Goal: Task Accomplishment & Management: Use online tool/utility

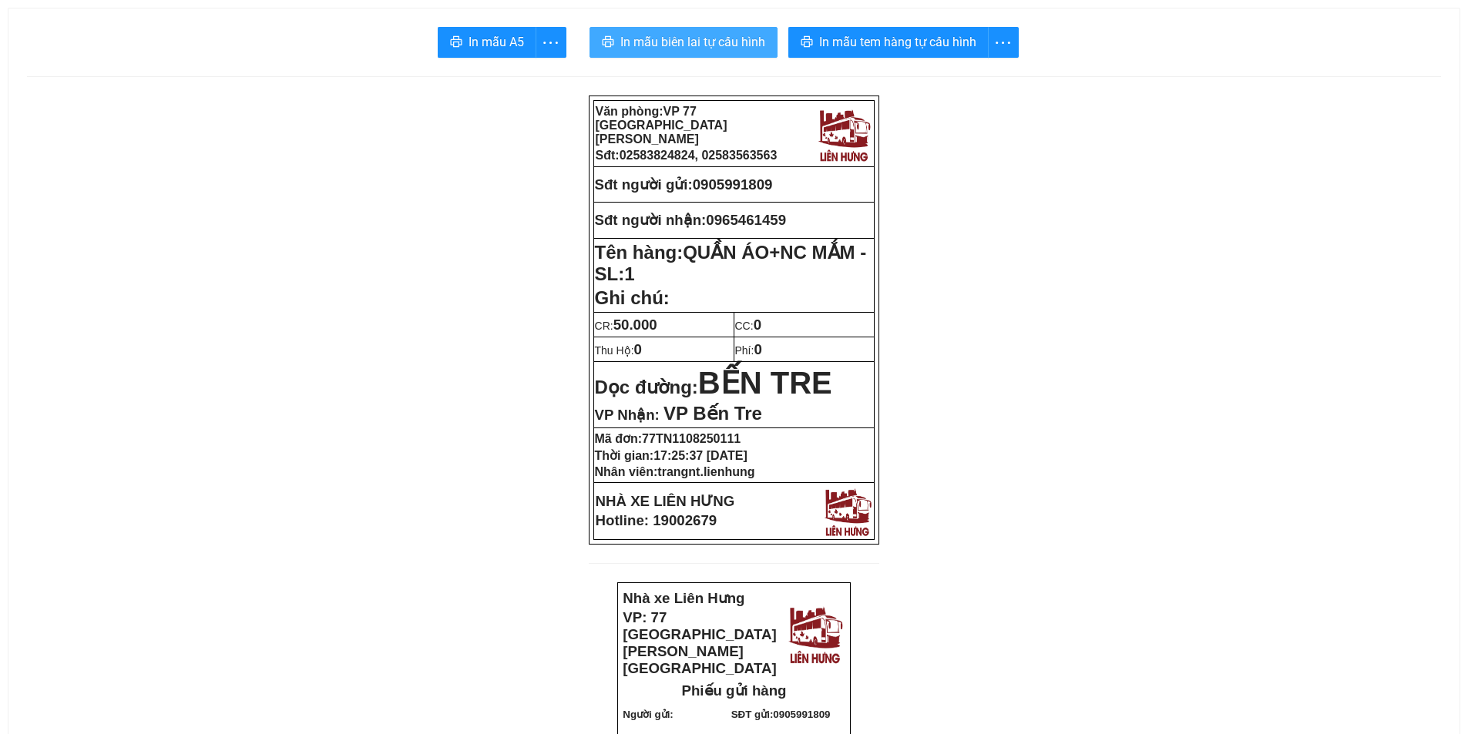
click at [732, 43] on span "In mẫu biên lai tự cấu hình" at bounding box center [692, 41] width 145 height 19
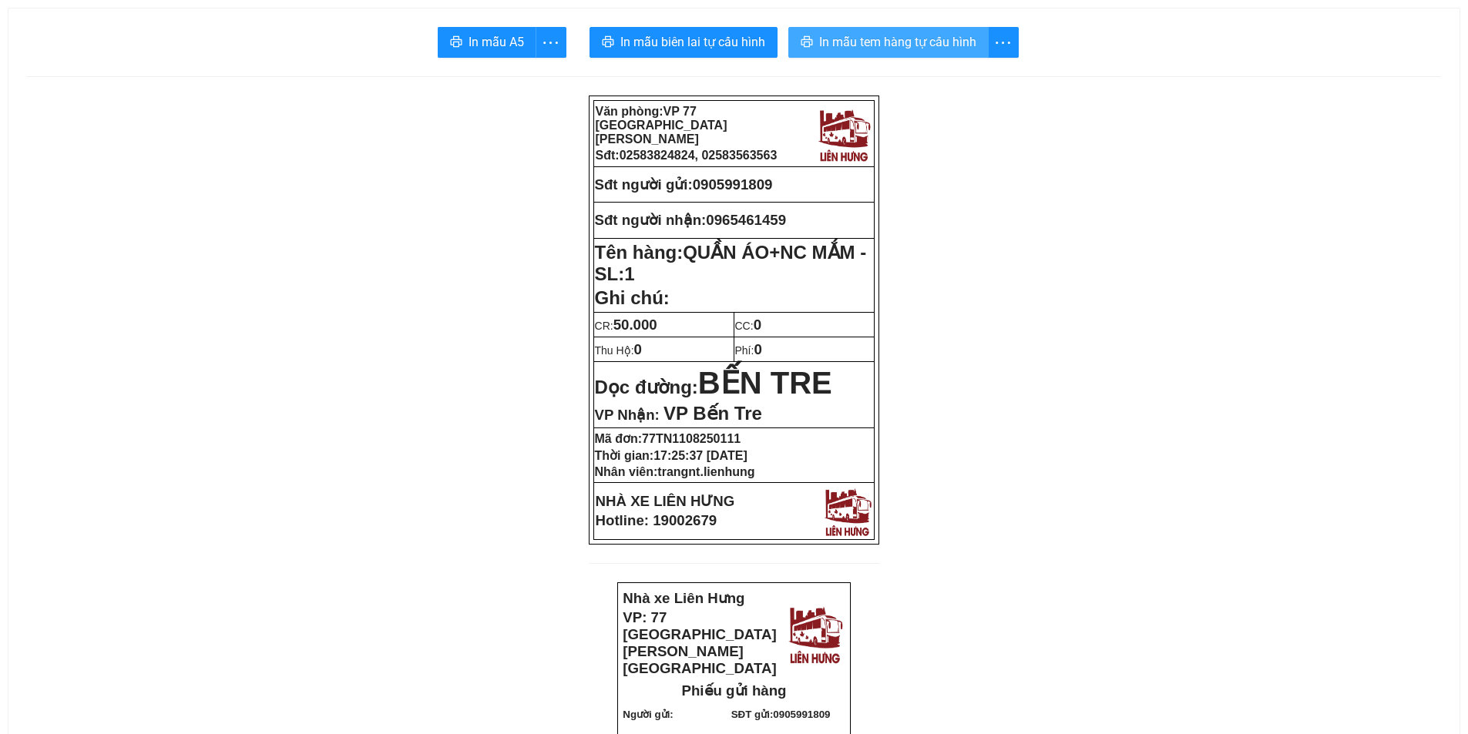
click at [853, 42] on span "In mẫu tem hàng tự cấu hình" at bounding box center [897, 41] width 157 height 19
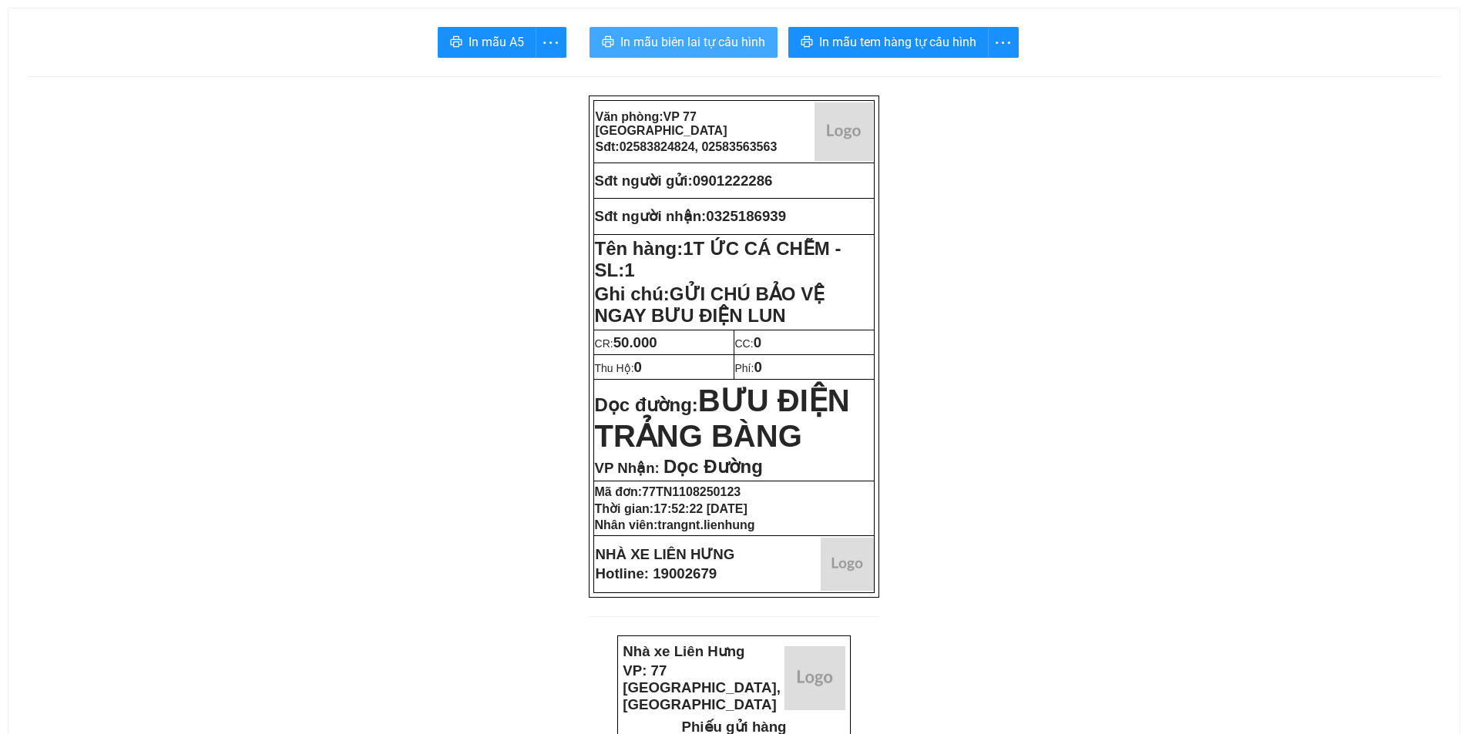
click at [674, 45] on span "In mẫu biên lai tự cấu hình" at bounding box center [692, 41] width 145 height 19
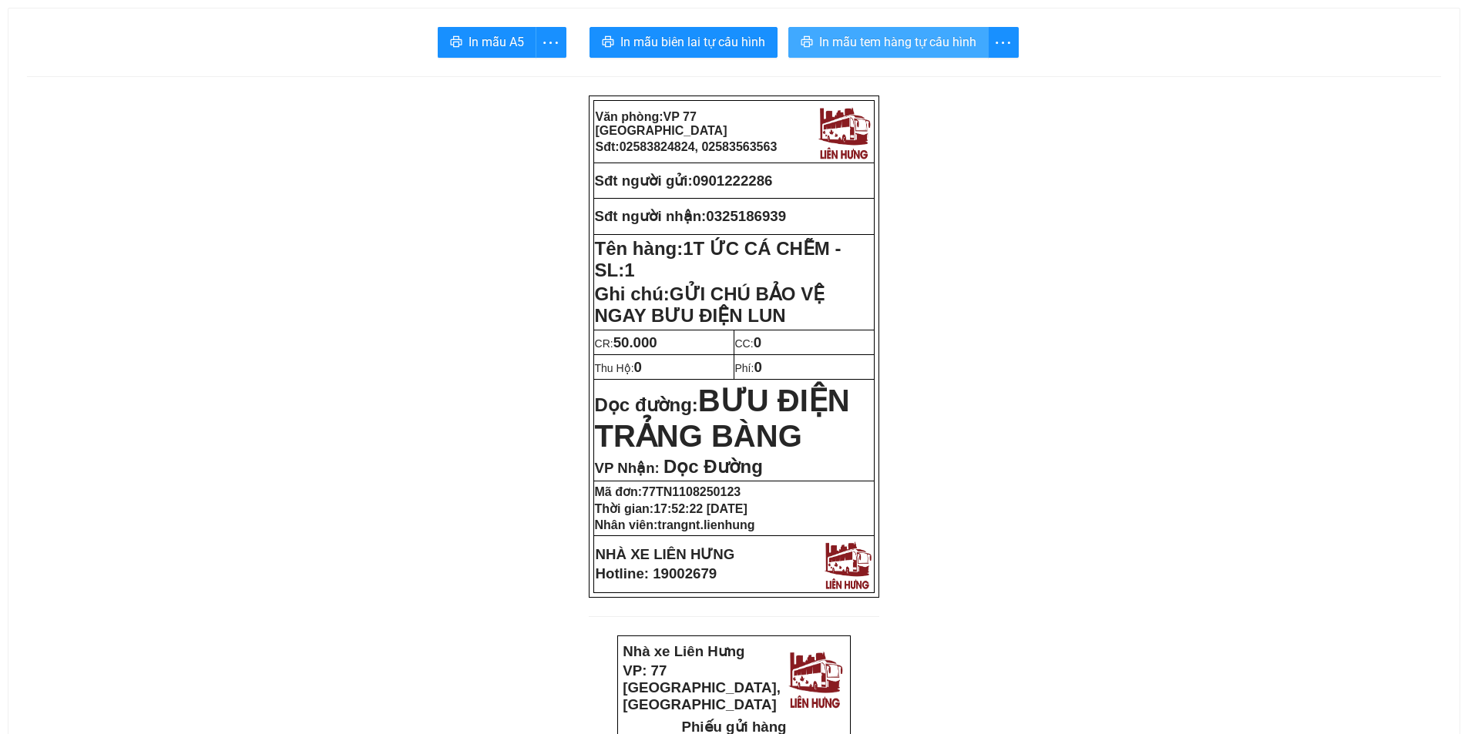
click at [873, 45] on span "In mẫu tem hàng tự cấu hình" at bounding box center [897, 41] width 157 height 19
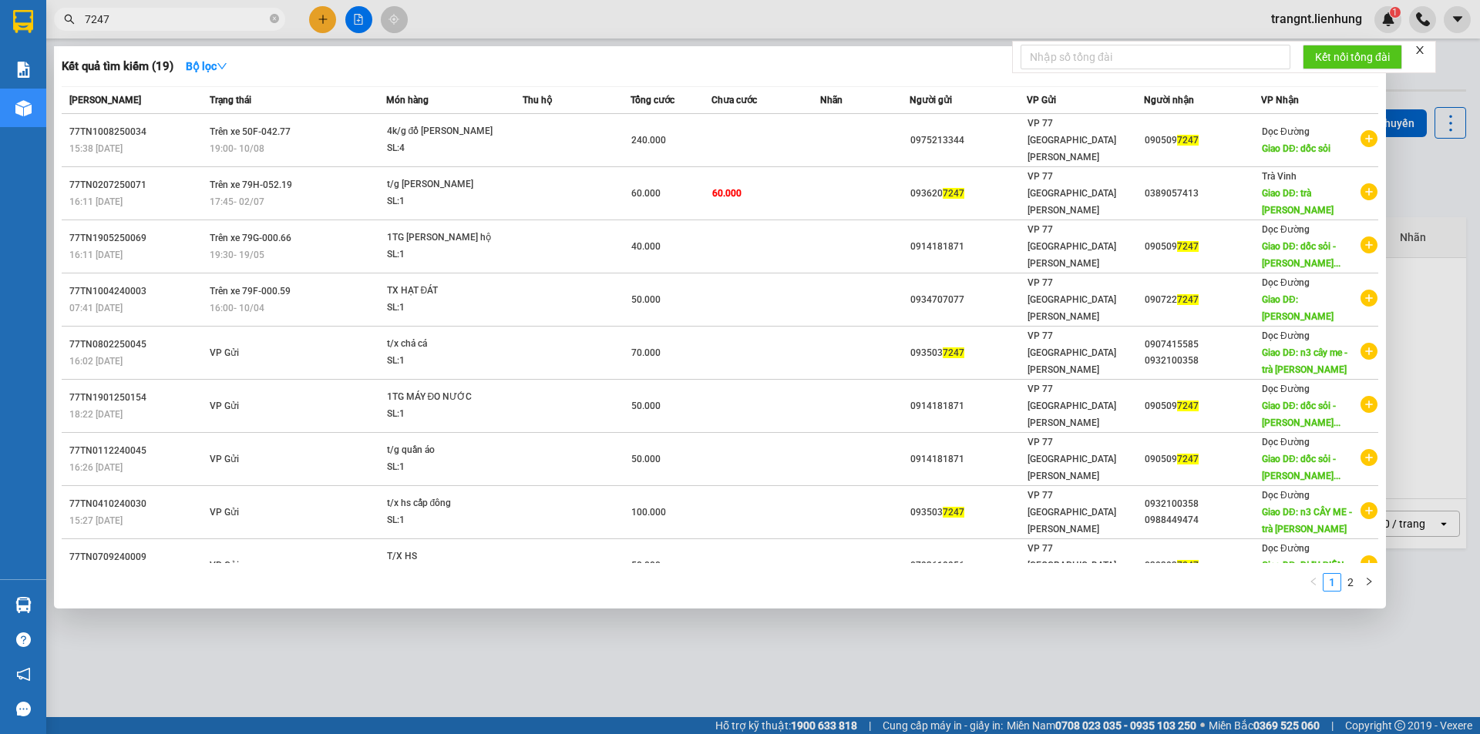
drag, startPoint x: 124, startPoint y: 24, endPoint x: 52, endPoint y: 19, distance: 71.8
click at [52, 19] on div "7247" at bounding box center [150, 19] width 301 height 23
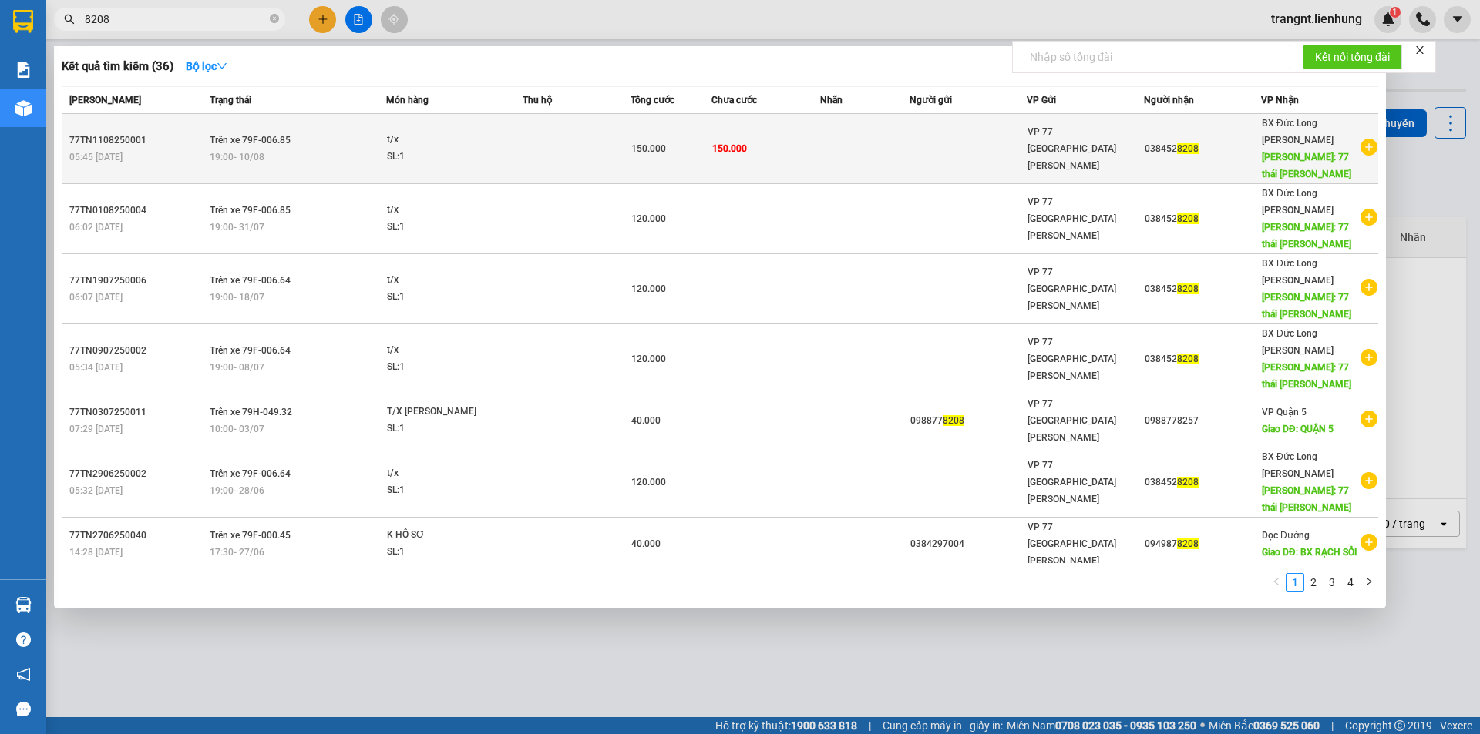
type input "8208"
click at [1063, 141] on span "VP 77 [GEOGRAPHIC_DATA]" at bounding box center [1071, 148] width 89 height 45
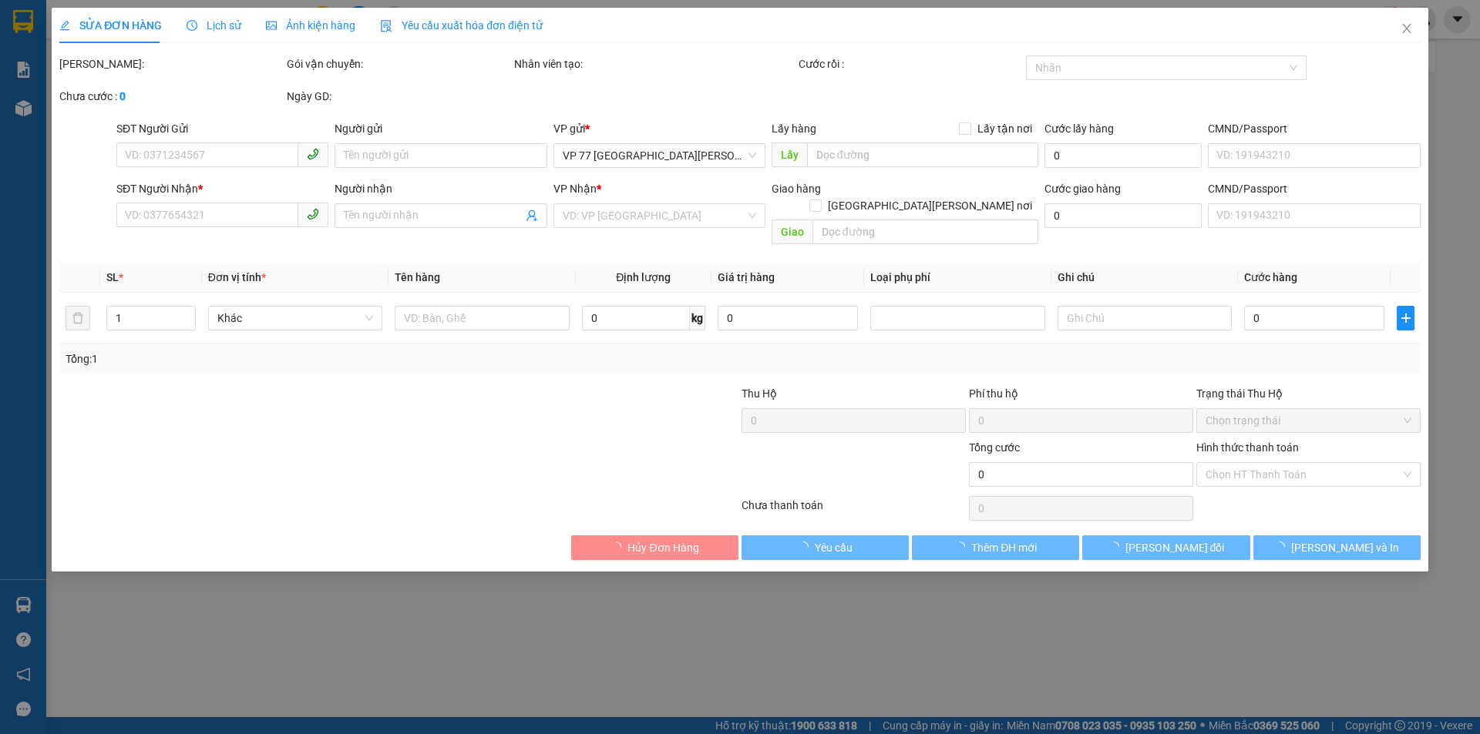
type input "0384528208"
type input "77 thái nguyên"
type input "150.000"
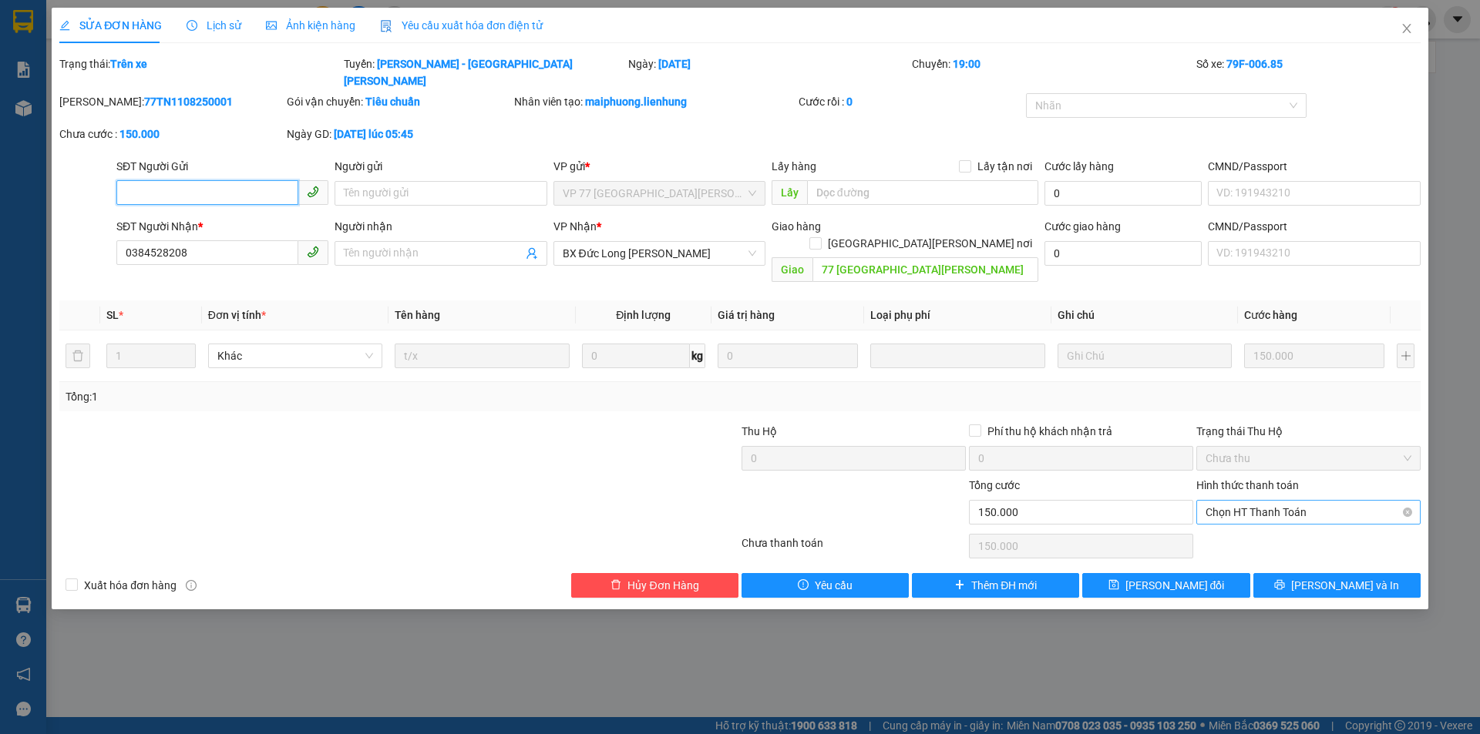
click at [1254, 501] on span "Chọn HT Thanh Toán" at bounding box center [1308, 512] width 206 height 23
click at [1237, 512] on div "Tại văn phòng" at bounding box center [1308, 509] width 206 height 17
type input "0"
click at [1174, 577] on span "Lưu thay đổi" at bounding box center [1174, 585] width 99 height 17
